Goal: Information Seeking & Learning: Learn about a topic

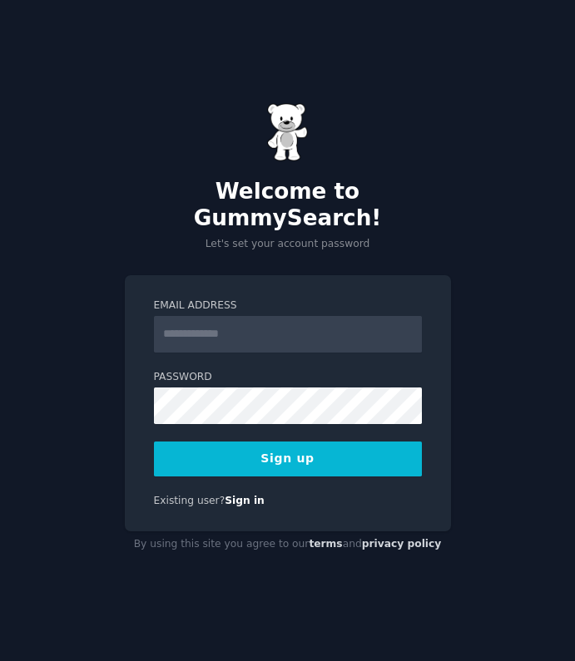
click at [284, 328] on input "Email Address" at bounding box center [288, 334] width 268 height 37
type input "**********"
click at [402, 451] on button "Sign up" at bounding box center [288, 459] width 268 height 35
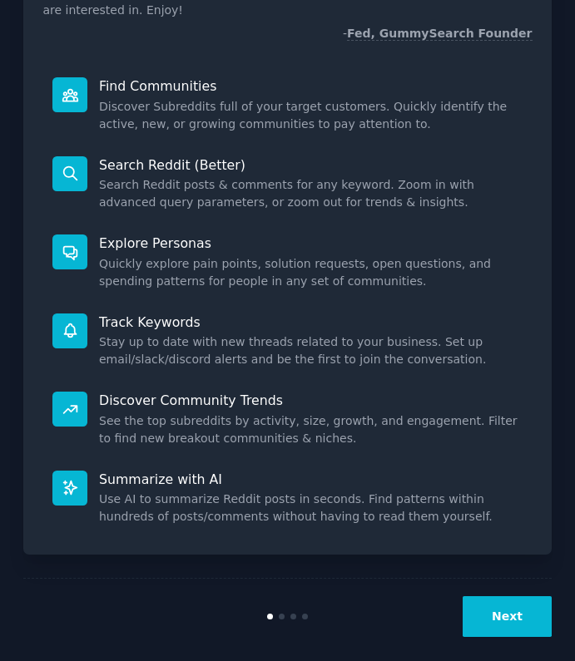
scroll to position [173, 0]
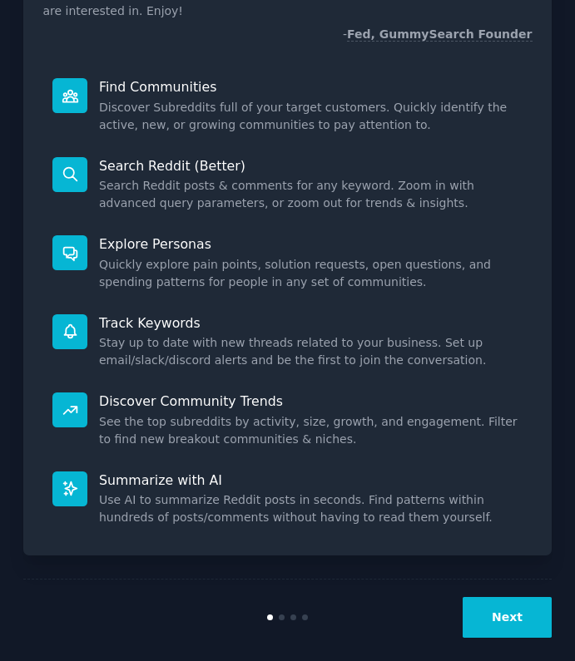
click at [486, 601] on button "Next" at bounding box center [507, 617] width 89 height 41
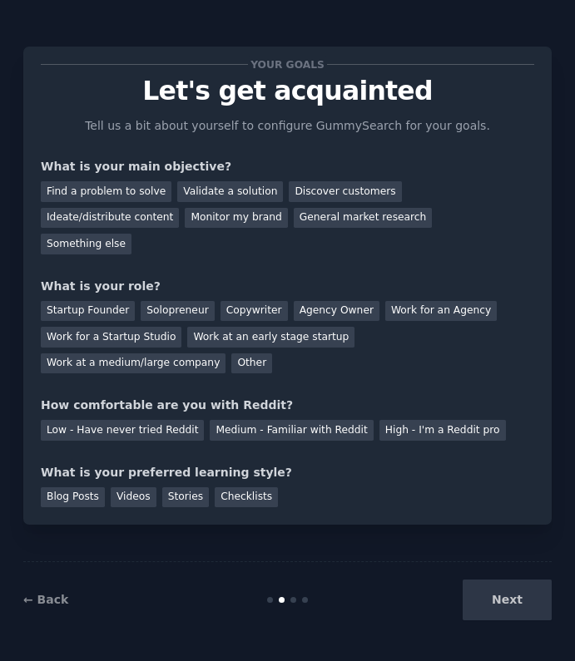
click at [486, 601] on div "Next" at bounding box center [463, 600] width 176 height 41
click at [519, 597] on div "Next" at bounding box center [463, 600] width 176 height 41
click at [508, 606] on div "Next" at bounding box center [463, 600] width 176 height 41
click at [488, 599] on div "Next" at bounding box center [463, 600] width 176 height 41
click at [506, 598] on div "Next" at bounding box center [463, 600] width 176 height 41
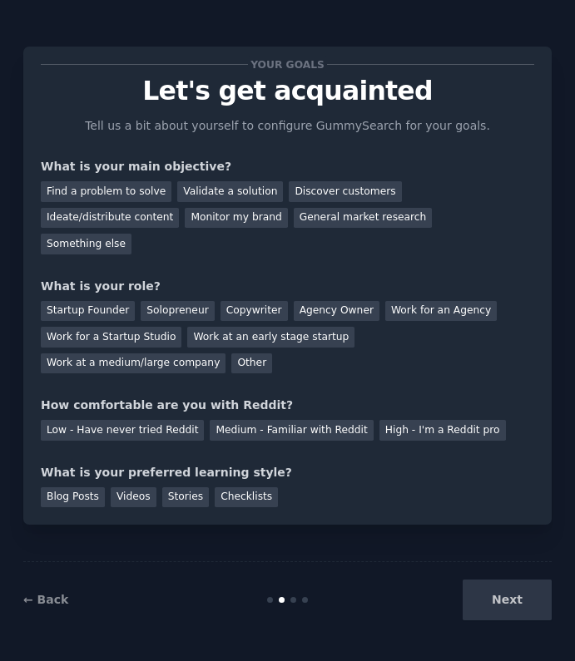
click at [506, 598] on div "Next" at bounding box center [463, 600] width 176 height 41
click at [318, 420] on div "Medium - Familiar with Reddit" at bounding box center [291, 430] width 163 height 21
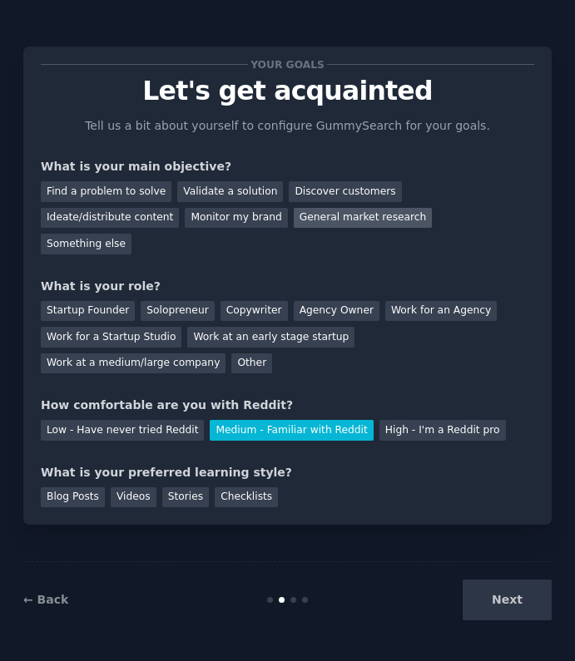
click at [294, 220] on div "General market research" at bounding box center [363, 218] width 139 height 21
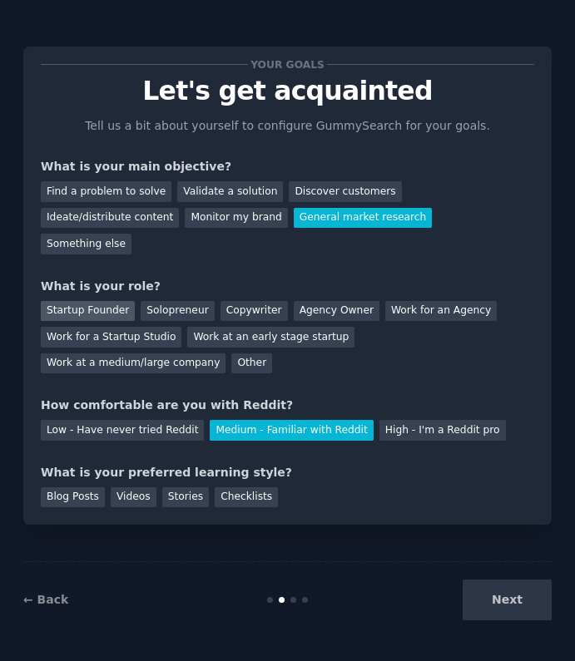
click at [116, 301] on div "Startup Founder" at bounding box center [88, 311] width 94 height 21
click at [161, 301] on div "Solopreneur" at bounding box center [177, 311] width 73 height 21
click at [101, 301] on div "Startup Founder" at bounding box center [88, 311] width 94 height 21
click at [166, 301] on div "Solopreneur" at bounding box center [177, 311] width 73 height 21
click at [111, 488] on div "Videos" at bounding box center [134, 498] width 46 height 21
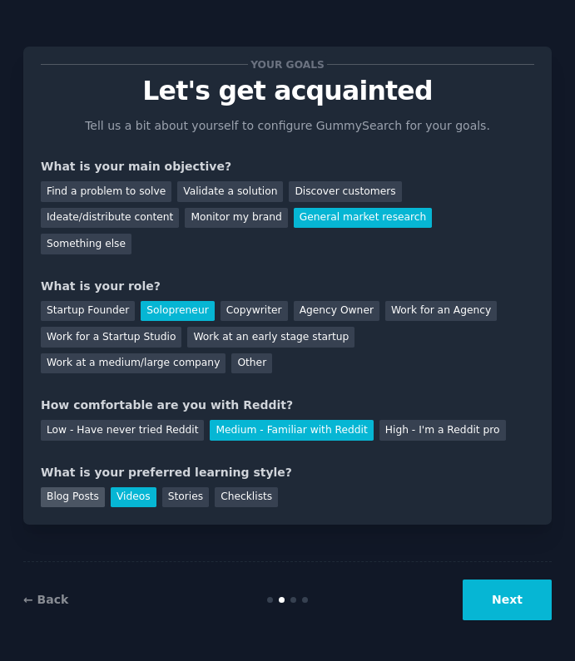
click at [82, 488] on div "Blog Posts" at bounding box center [73, 498] width 64 height 21
click at [140, 488] on div "Videos" at bounding box center [134, 498] width 46 height 21
click at [194, 488] on div "Stories" at bounding box center [185, 498] width 47 height 21
click at [247, 488] on div "Checklists" at bounding box center [246, 498] width 63 height 21
click at [131, 488] on div "Videos" at bounding box center [134, 498] width 46 height 21
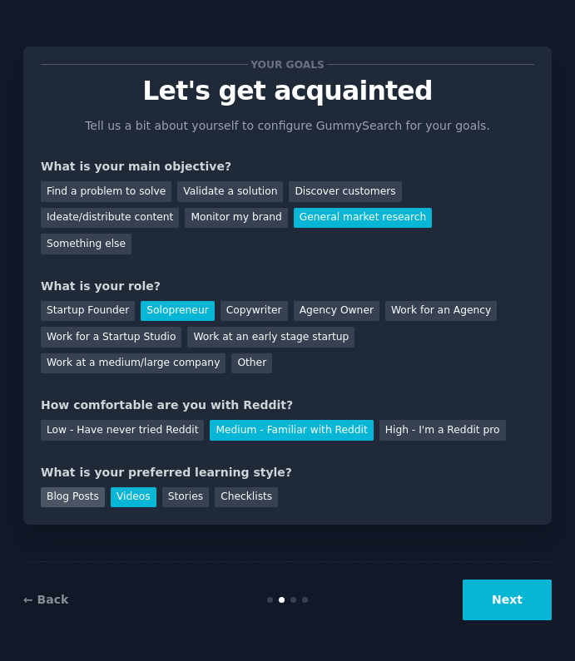
click at [93, 488] on div "Blog Posts" at bounding box center [73, 498] width 64 height 21
click at [511, 611] on button "Next" at bounding box center [507, 600] width 89 height 41
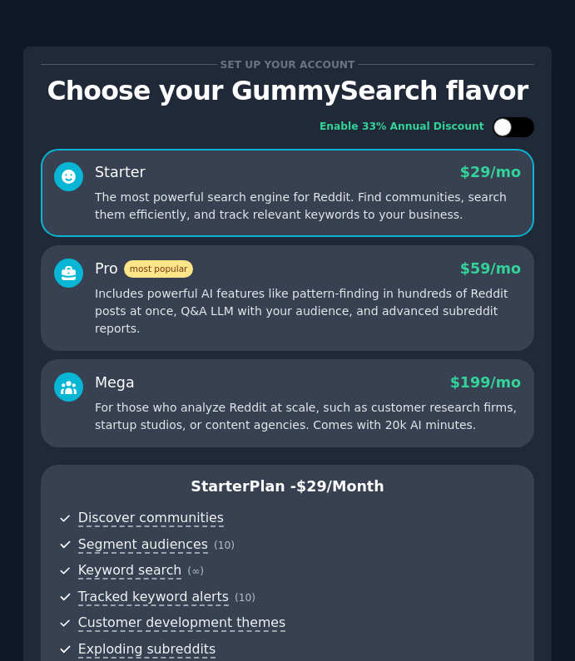
click at [509, 127] on div at bounding box center [513, 127] width 42 height 20
checkbox input "true"
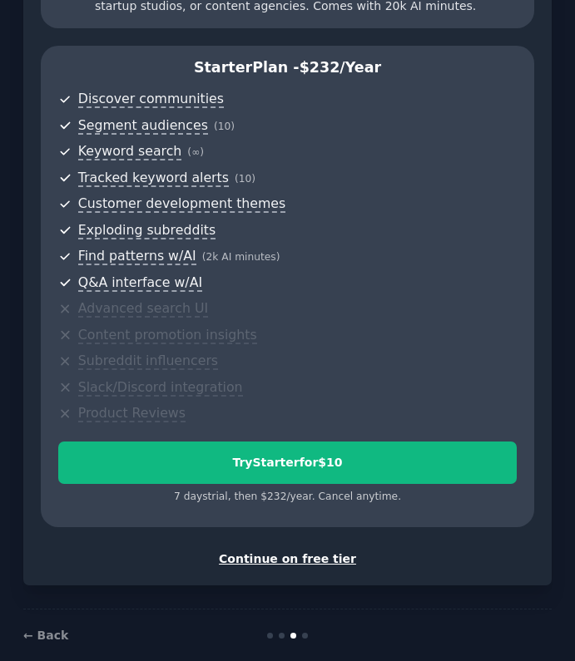
scroll to position [418, 0]
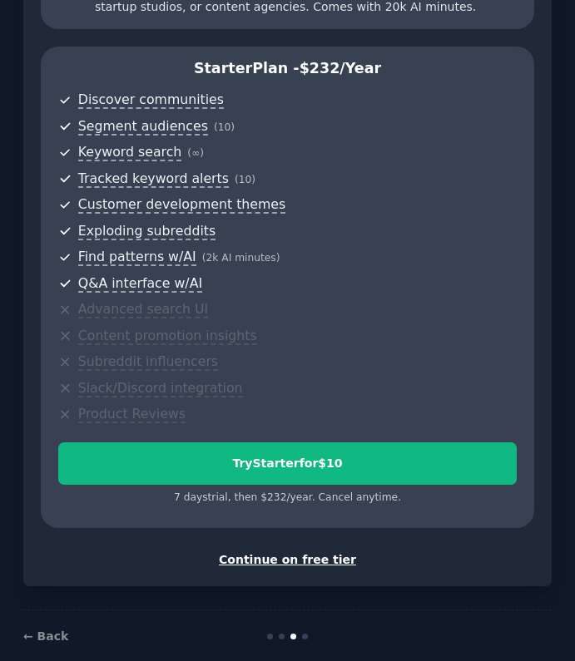
click at [314, 552] on div "Continue on free tier" at bounding box center [287, 560] width 493 height 17
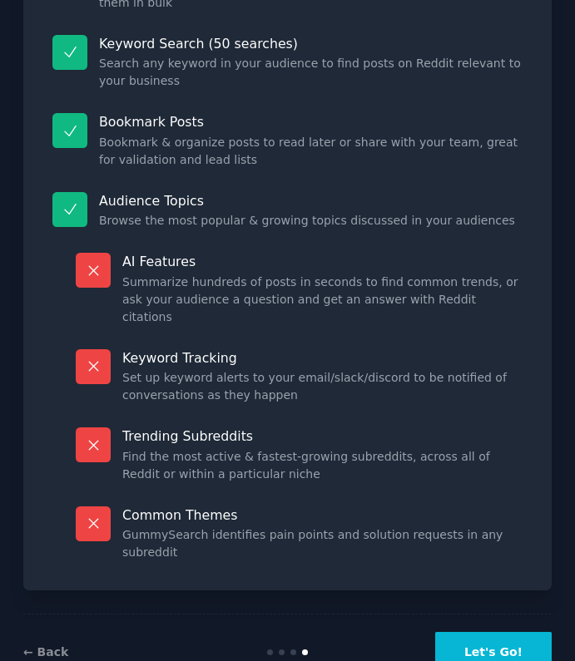
click at [471, 632] on button "Let's Go!" at bounding box center [493, 652] width 116 height 41
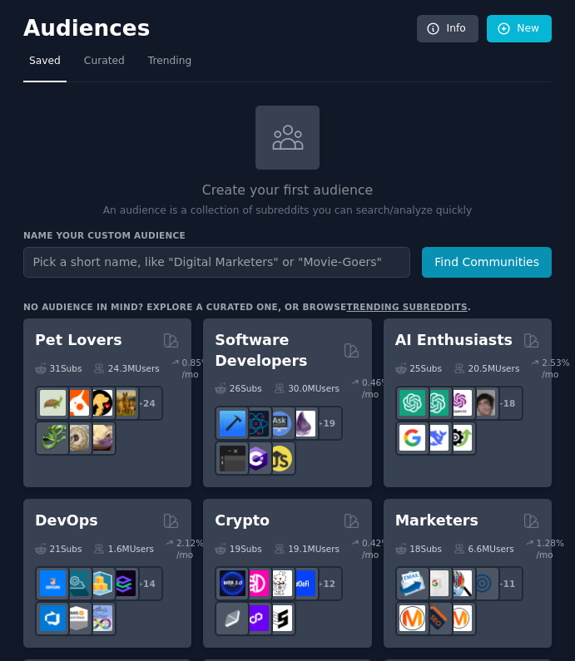
click at [340, 259] on input "text" at bounding box center [216, 262] width 387 height 31
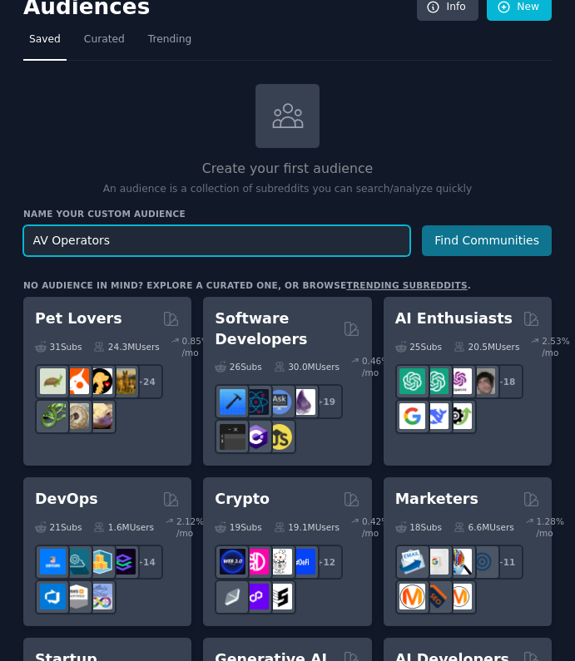
type input "AV Operators"
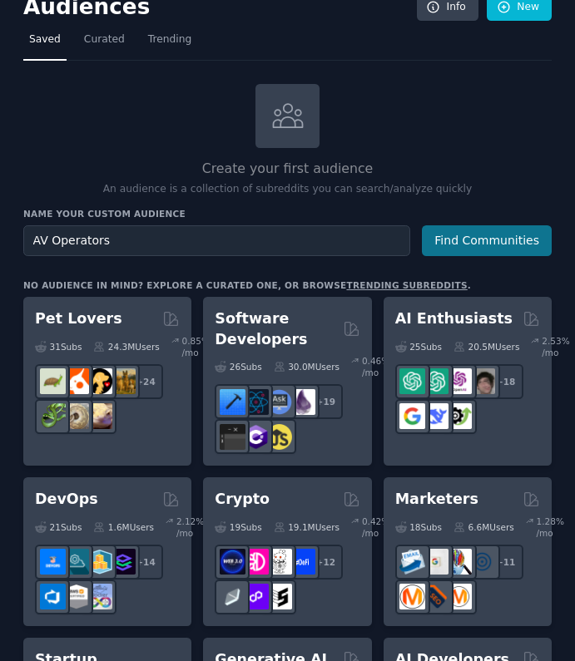
click at [519, 245] on button "Find Communities" at bounding box center [487, 240] width 130 height 31
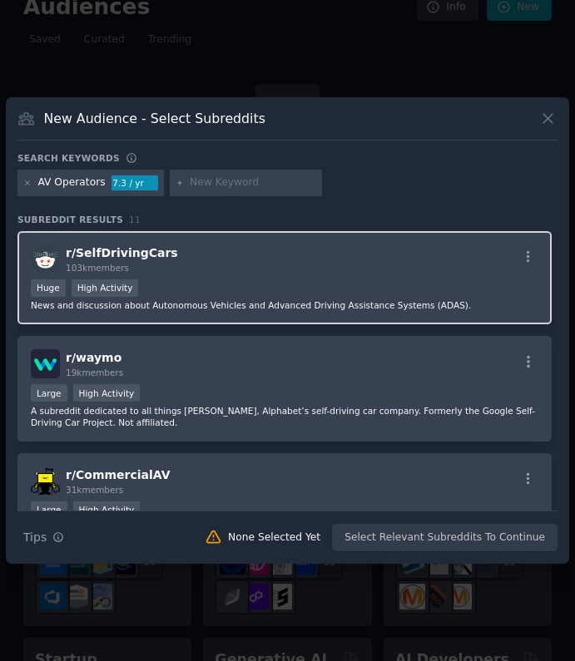
click at [250, 270] on div "r/ SelfDrivingCars 103k members" at bounding box center [284, 259] width 507 height 29
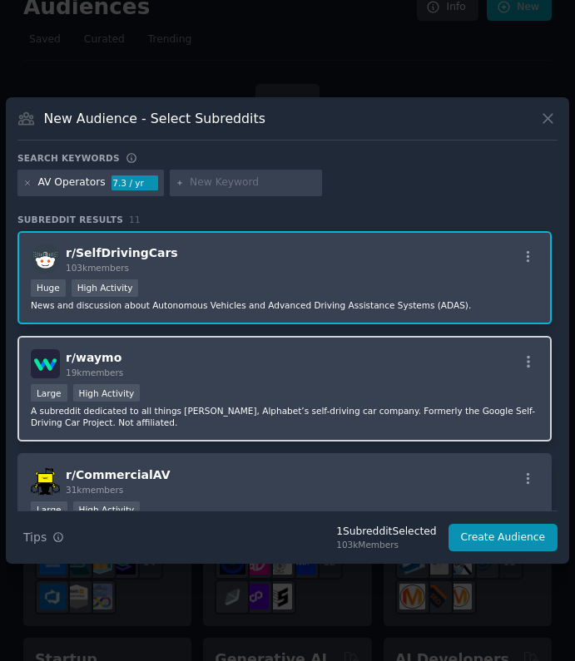
click at [243, 369] on div "r/ waymo 19k members" at bounding box center [284, 363] width 507 height 29
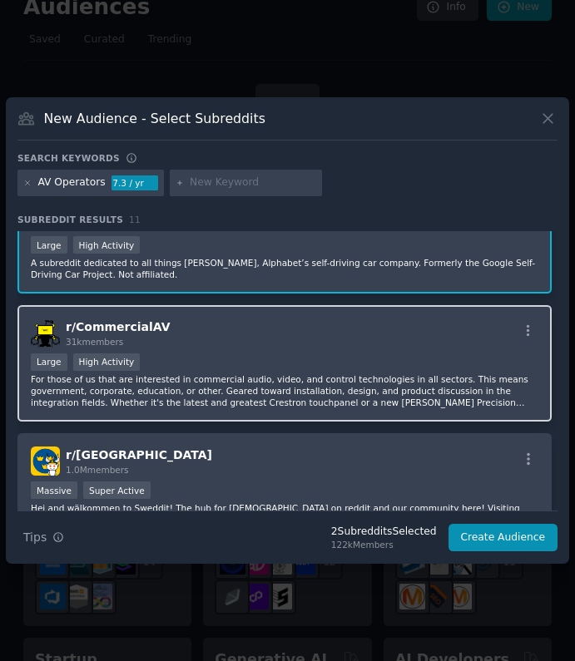
click at [245, 352] on div "r/ CommercialAV 31k members Large High Activity For those of us that are intere…" at bounding box center [284, 363] width 534 height 117
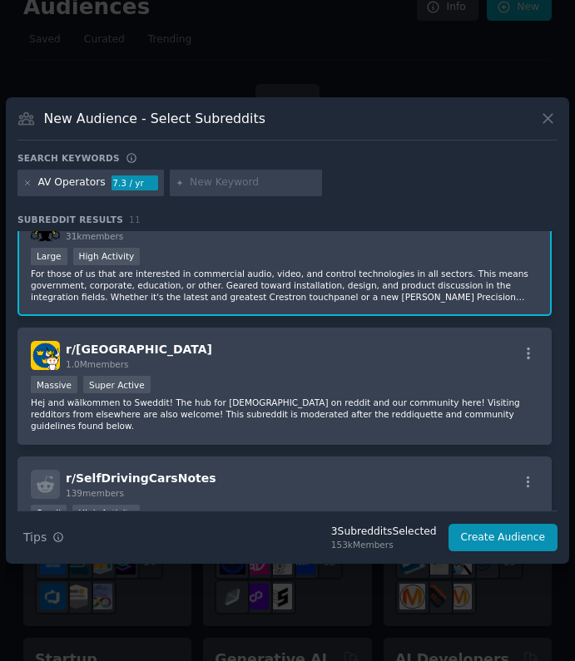
scroll to position [260, 0]
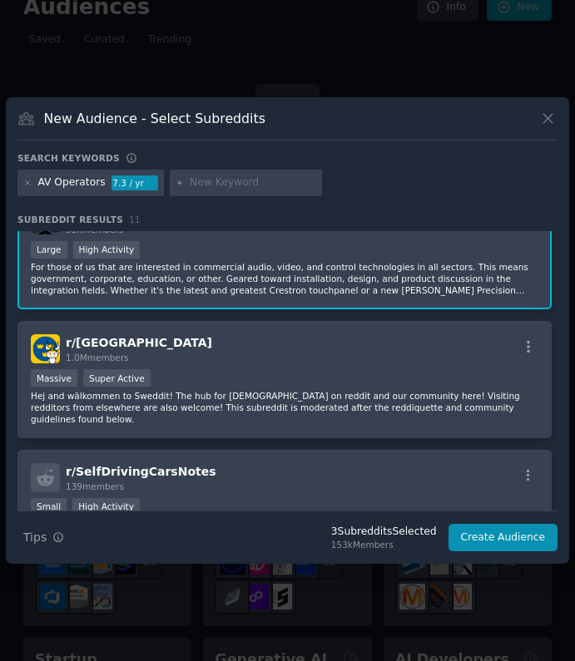
click at [271, 277] on p "For those of us that are interested in commercial audio, video, and control tec…" at bounding box center [284, 278] width 507 height 35
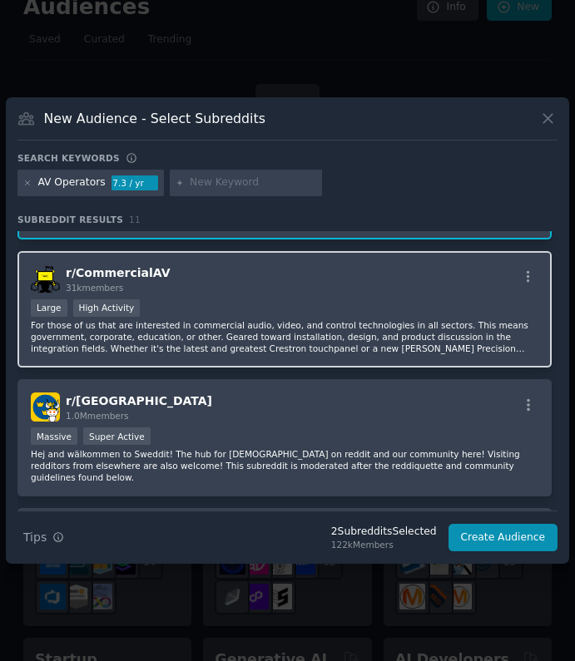
scroll to position [170, 0]
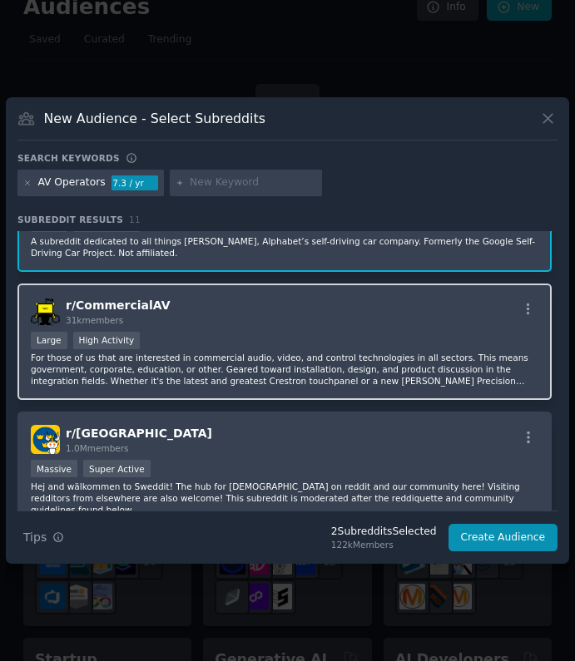
click at [246, 323] on div "r/ CommercialAV 31k members" at bounding box center [284, 311] width 507 height 29
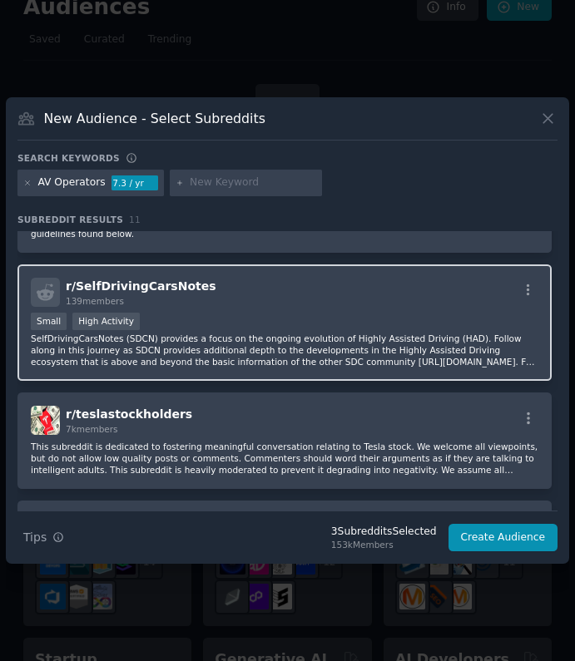
scroll to position [451, 0]
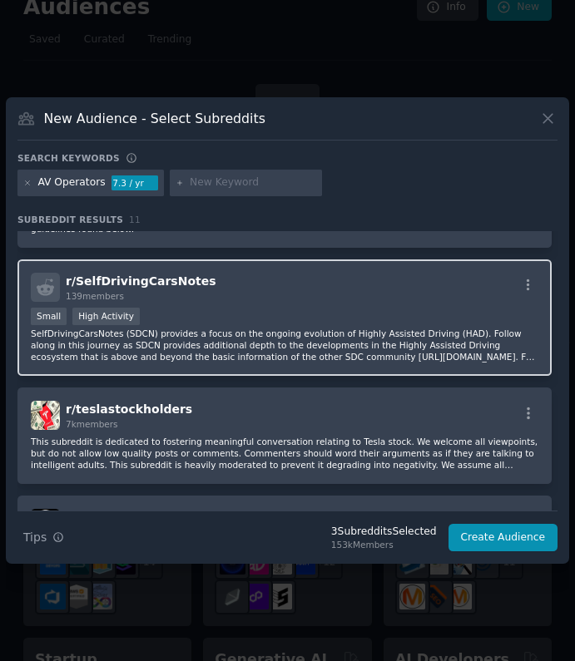
click at [408, 339] on p "SelfDrivingCarsNotes (SDCN) provides a focus on the ongoing evolution of Highly…" at bounding box center [284, 345] width 507 height 35
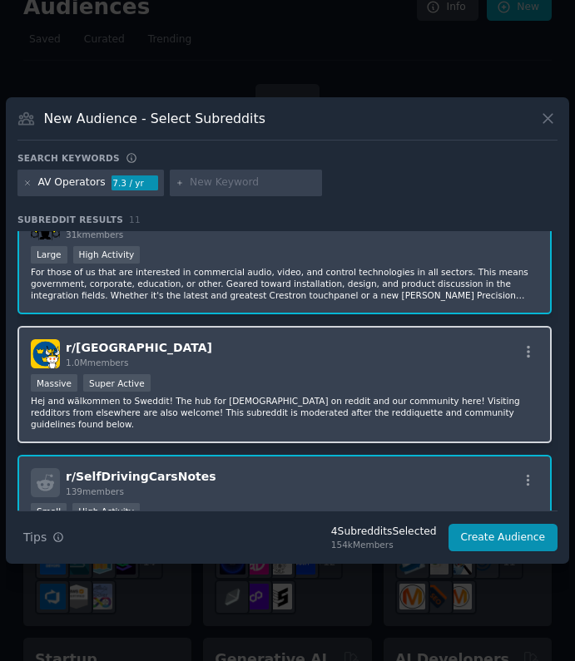
scroll to position [127, 0]
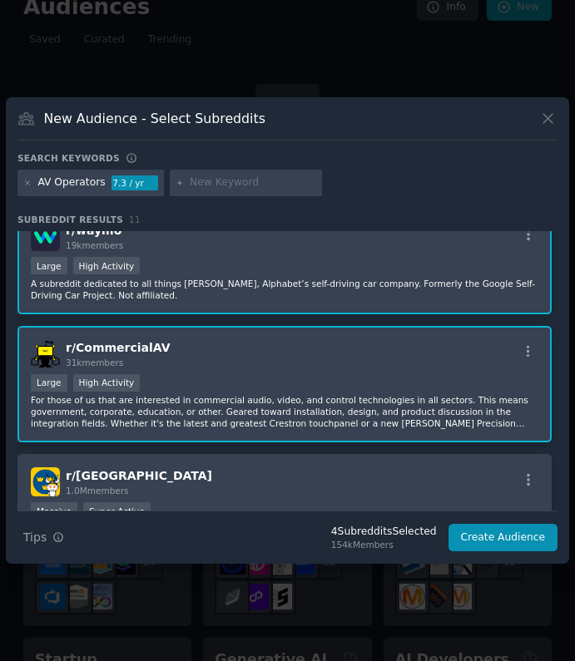
click at [383, 368] on div "r/ CommercialAV 31k members" at bounding box center [284, 353] width 507 height 29
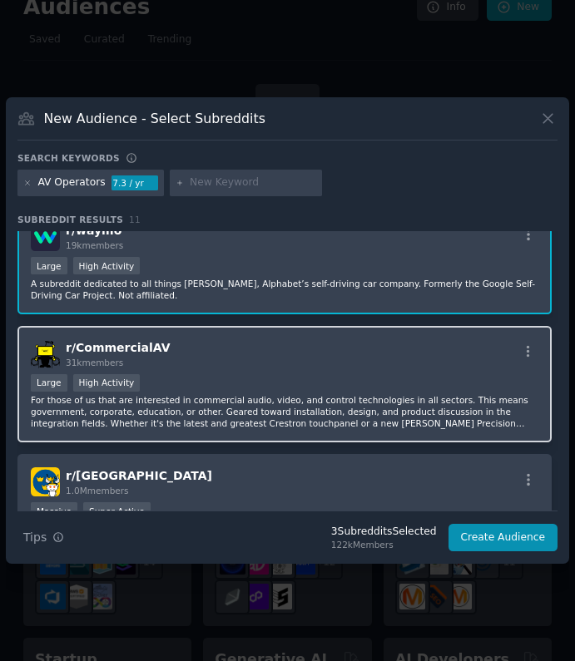
click at [254, 354] on div "r/ CommercialAV 31k members" at bounding box center [284, 353] width 507 height 29
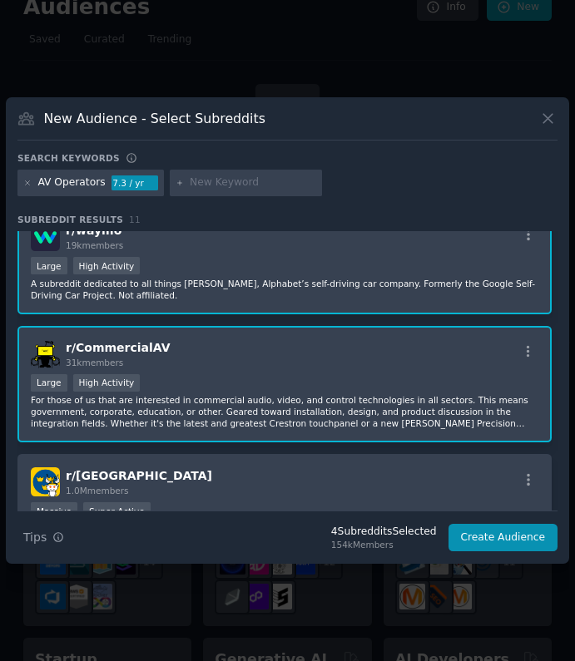
click at [167, 372] on div "r/ CommercialAV 31k members Large High Activity For those of us that are intere…" at bounding box center [284, 384] width 534 height 117
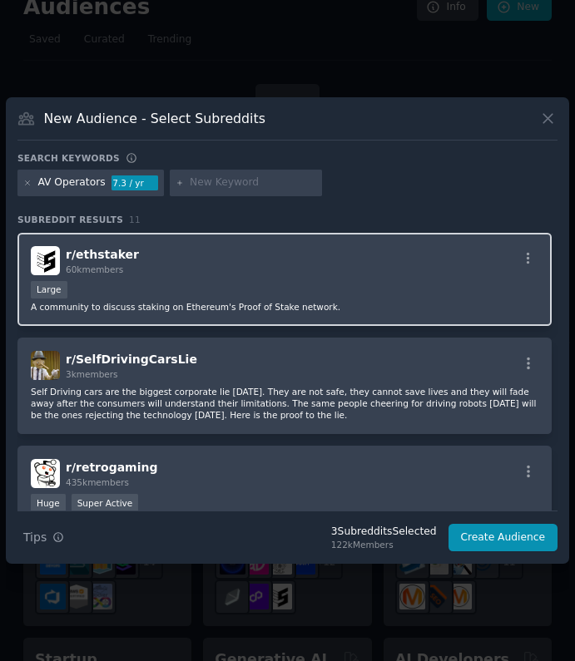
scroll to position [854, 0]
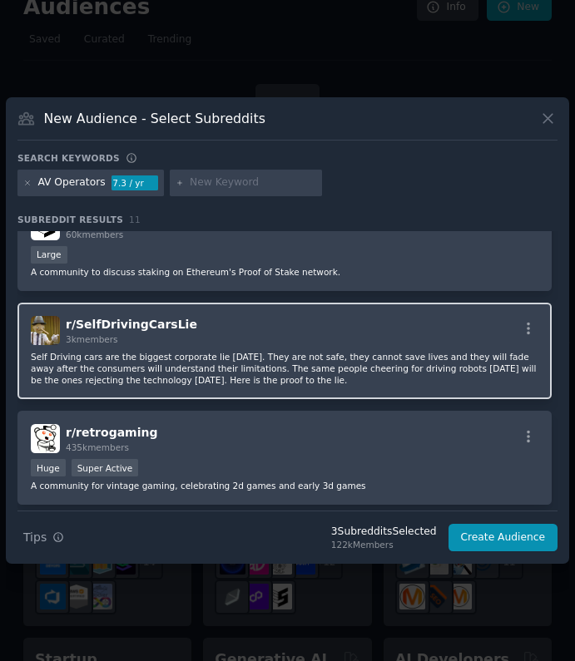
click at [304, 335] on div "r/ SelfDrivingCarsLie 3k members Self Driving cars are the biggest corporate li…" at bounding box center [284, 351] width 534 height 97
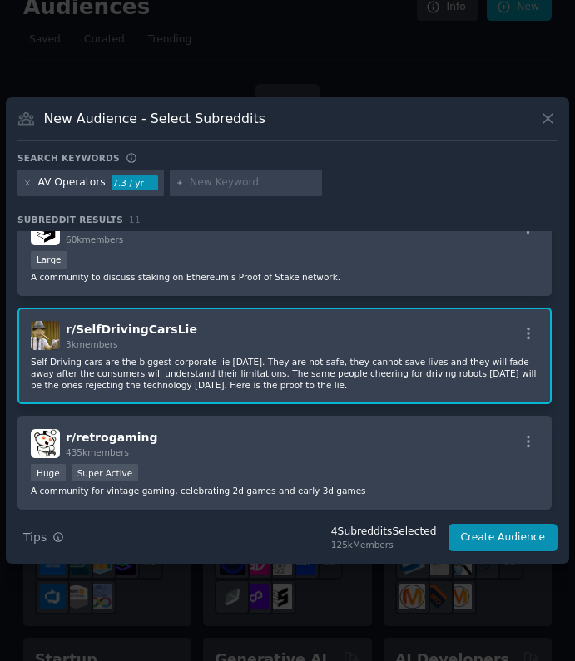
scroll to position [860, 0]
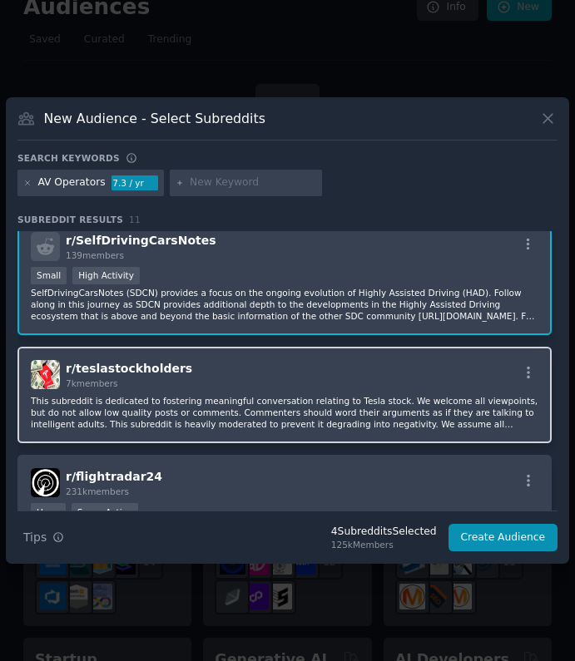
click at [279, 376] on div "r/ teslastockholders 7k members" at bounding box center [284, 374] width 507 height 29
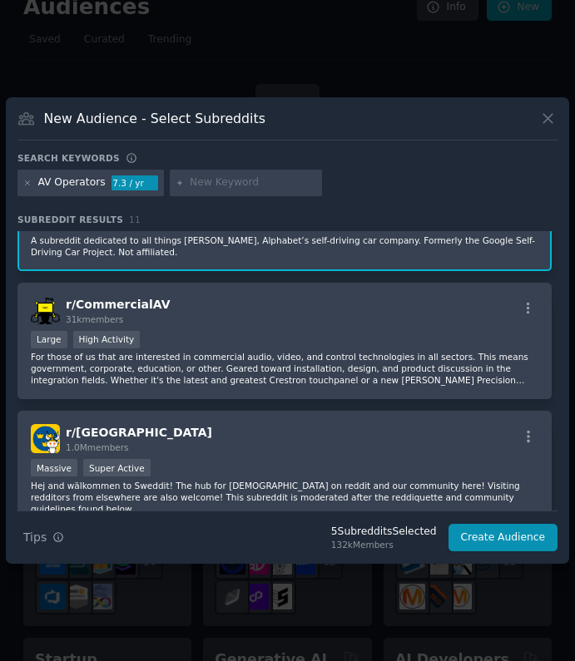
scroll to position [172, 0]
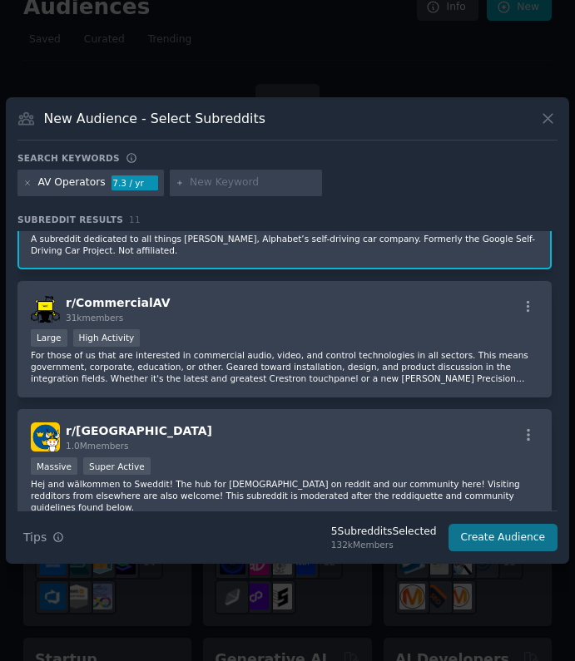
click at [515, 542] on button "Create Audience" at bounding box center [503, 538] width 110 height 28
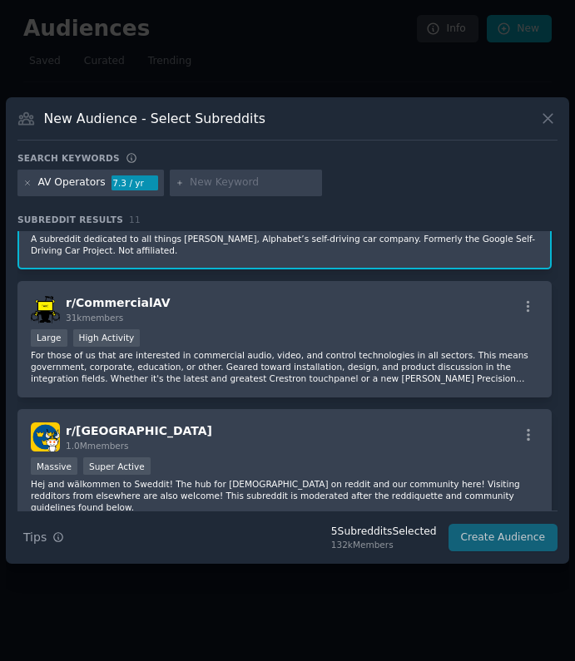
scroll to position [0, 0]
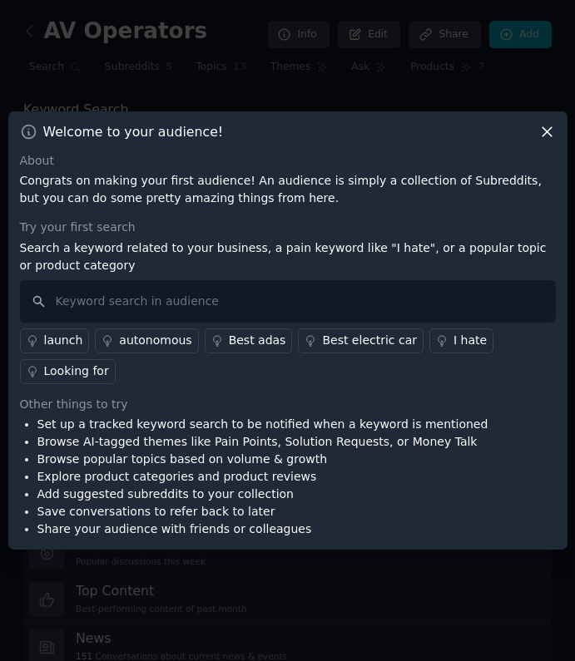
click at [72, 346] on div "launch" at bounding box center [63, 340] width 39 height 17
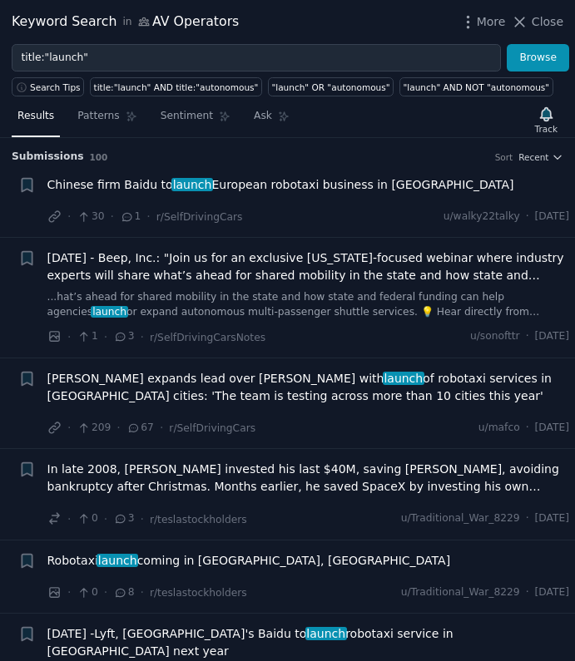
click at [281, 185] on span "Chinese firm Baidu to launch European robotaxi business in Zurich" at bounding box center [280, 184] width 467 height 17
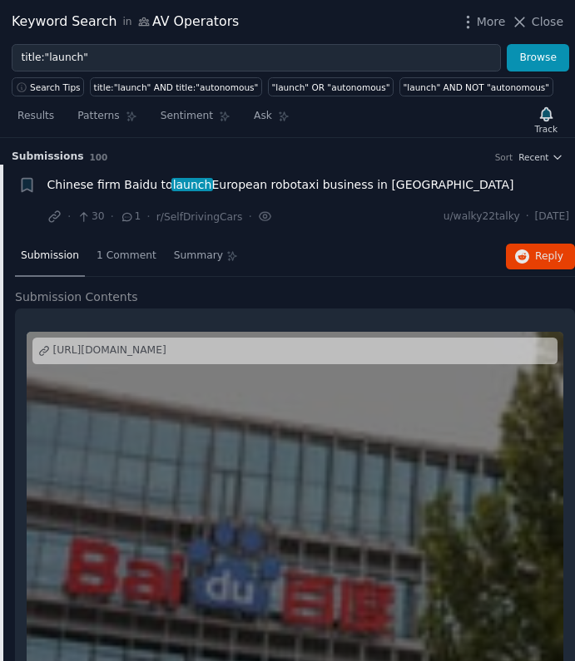
click at [166, 349] on div "https://www.swissinfo.ch/eng/ai-work/baidu-wants-to-establish-robotaxis-in-swit…" at bounding box center [109, 351] width 113 height 15
click at [532, 10] on div "Keyword Search in AV Operators More Close" at bounding box center [287, 22] width 575 height 44
click at [532, 18] on span "Close" at bounding box center [548, 21] width 32 height 17
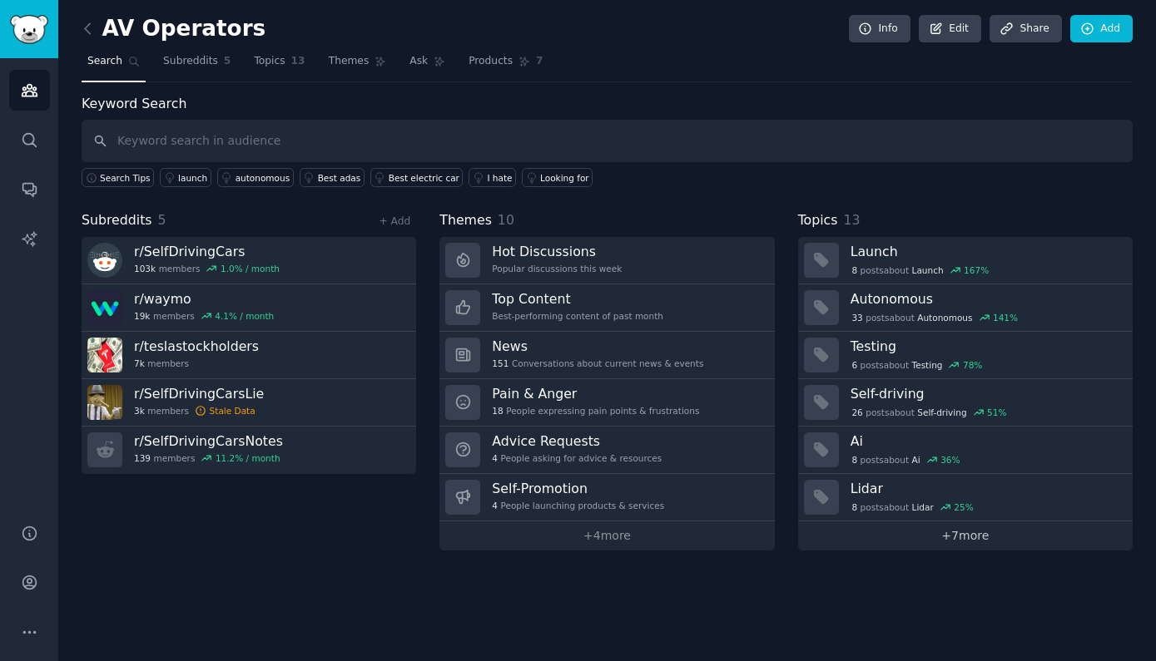
click at [574, 531] on link "+ 7 more" at bounding box center [965, 536] width 334 height 29
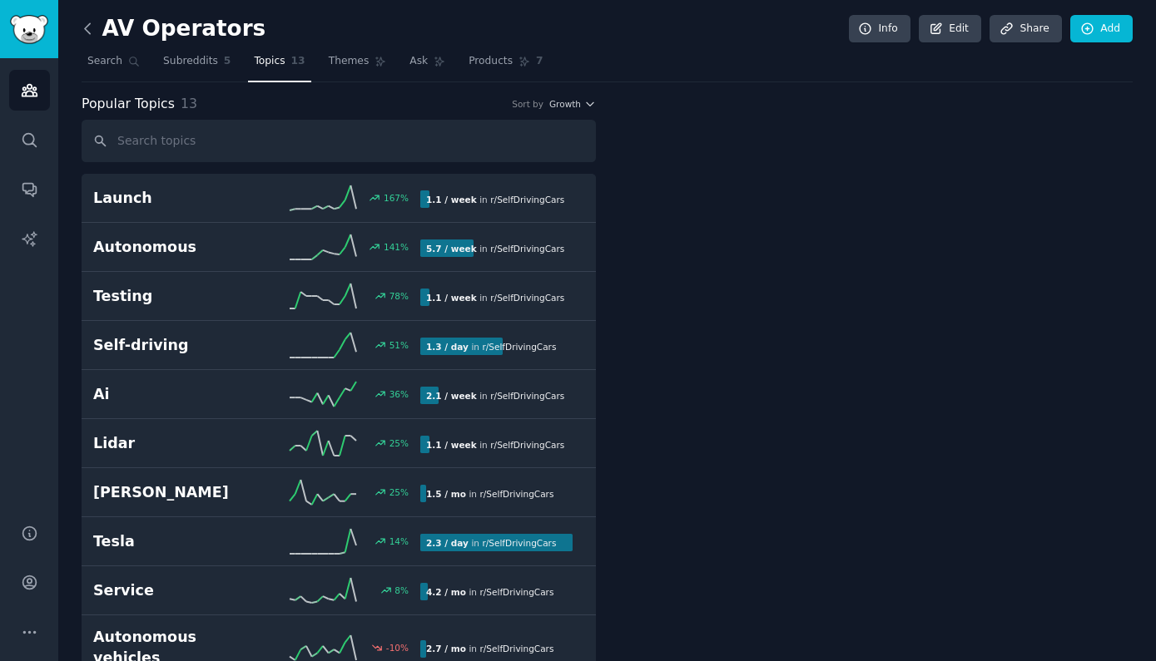
click at [92, 33] on icon at bounding box center [87, 28] width 17 height 17
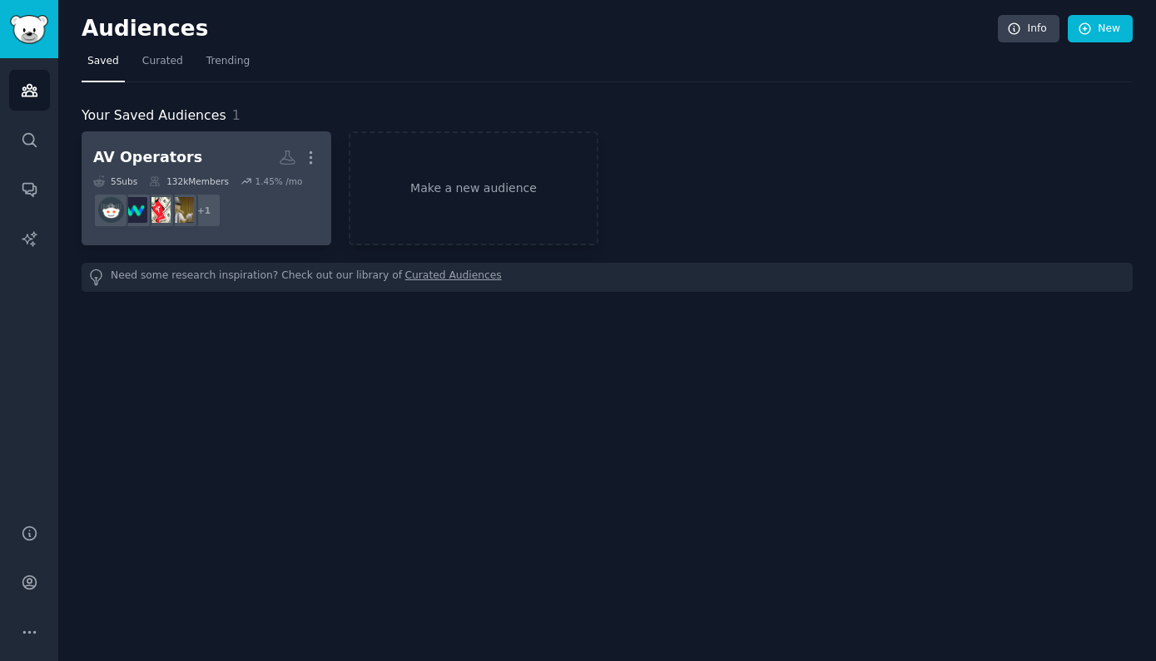
click at [214, 156] on h2 "AV Operators More" at bounding box center [206, 157] width 226 height 29
